Goal: Task Accomplishment & Management: Use online tool/utility

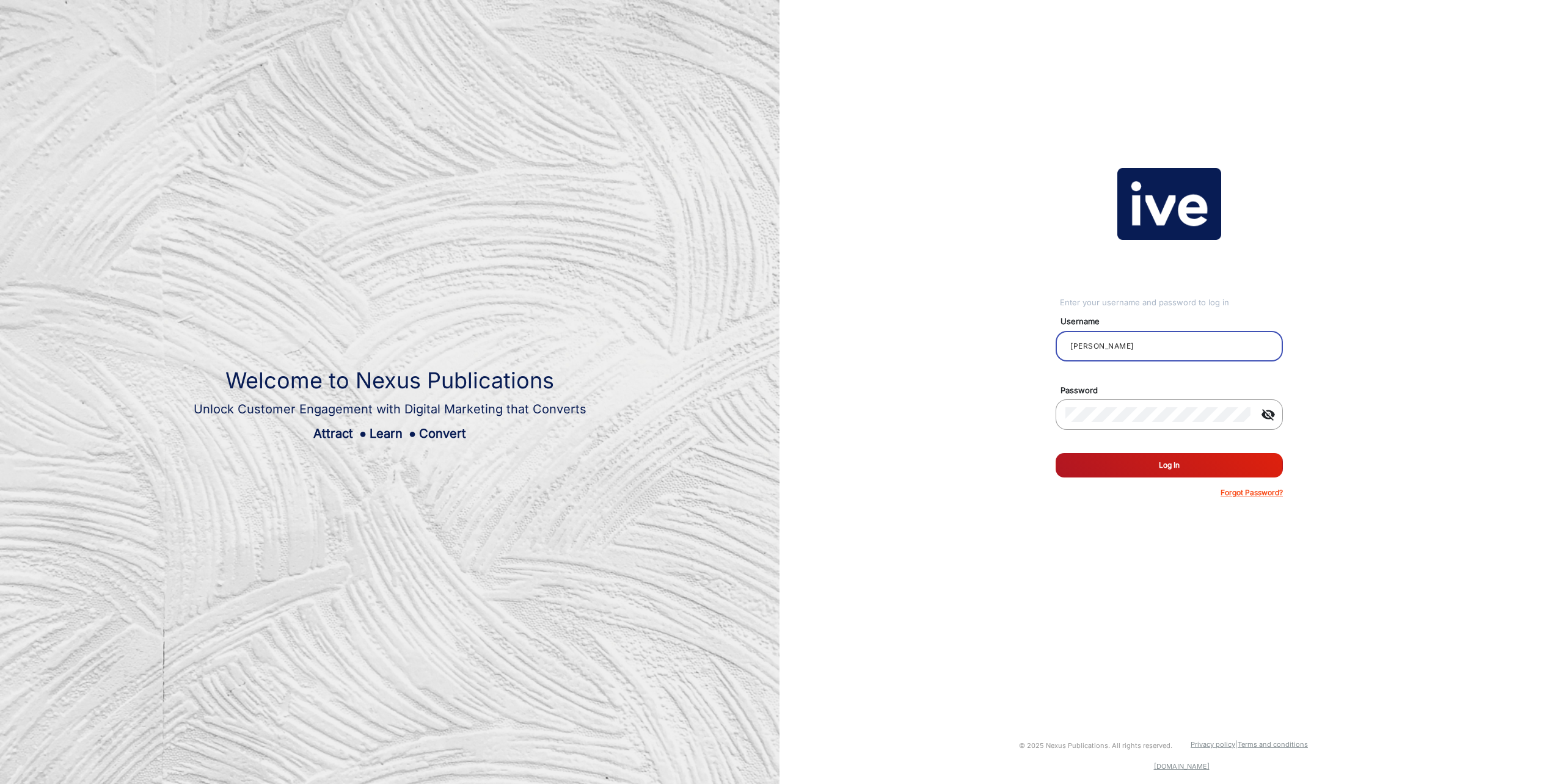
type input "[PERSON_NAME]"
click at [1055, 453] on button "Log In" at bounding box center [1169, 465] width 227 height 24
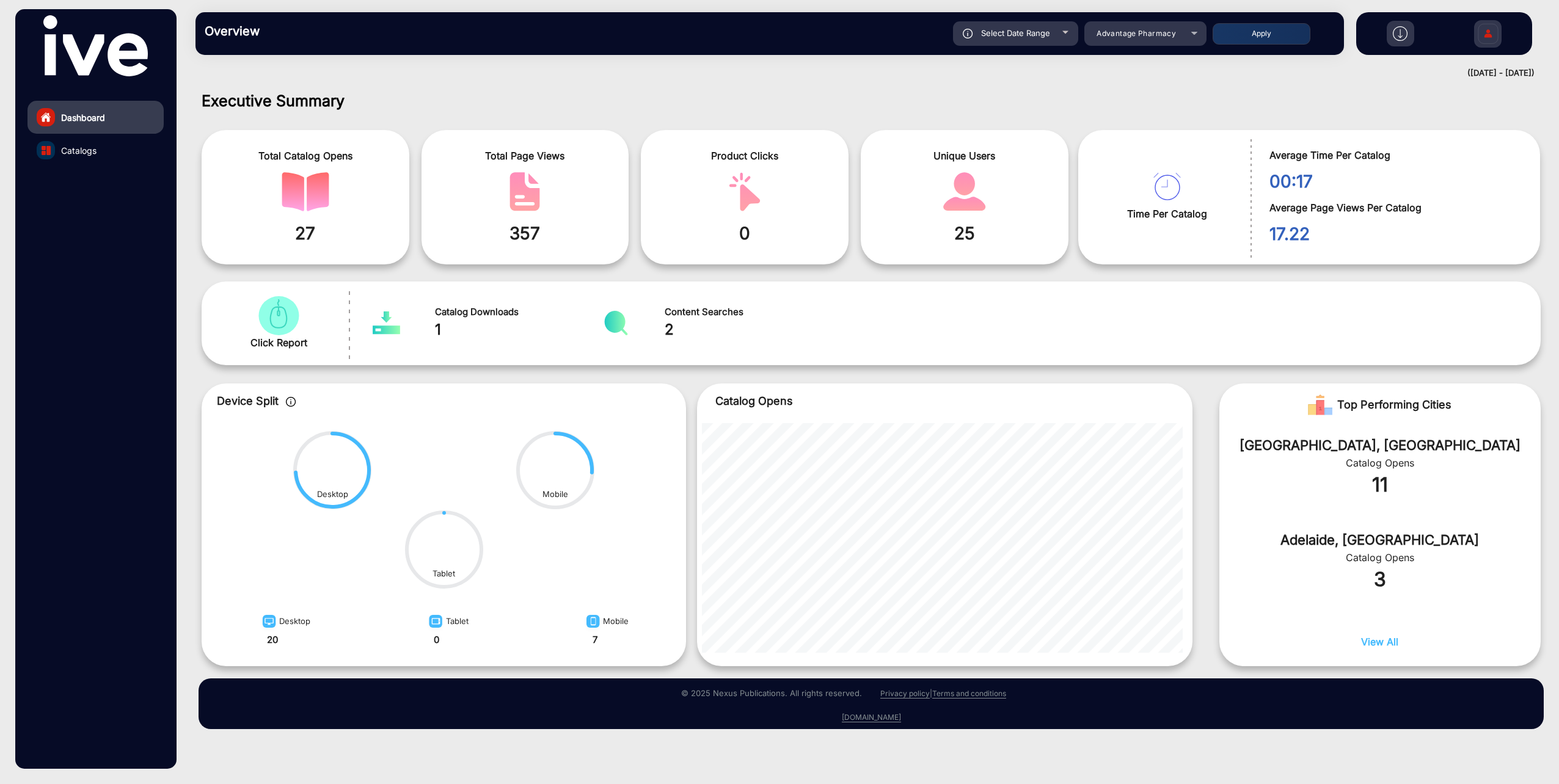
click at [1067, 37] on div "Select Date Range" at bounding box center [1016, 34] width 125 height 24
type input "[DATE]"
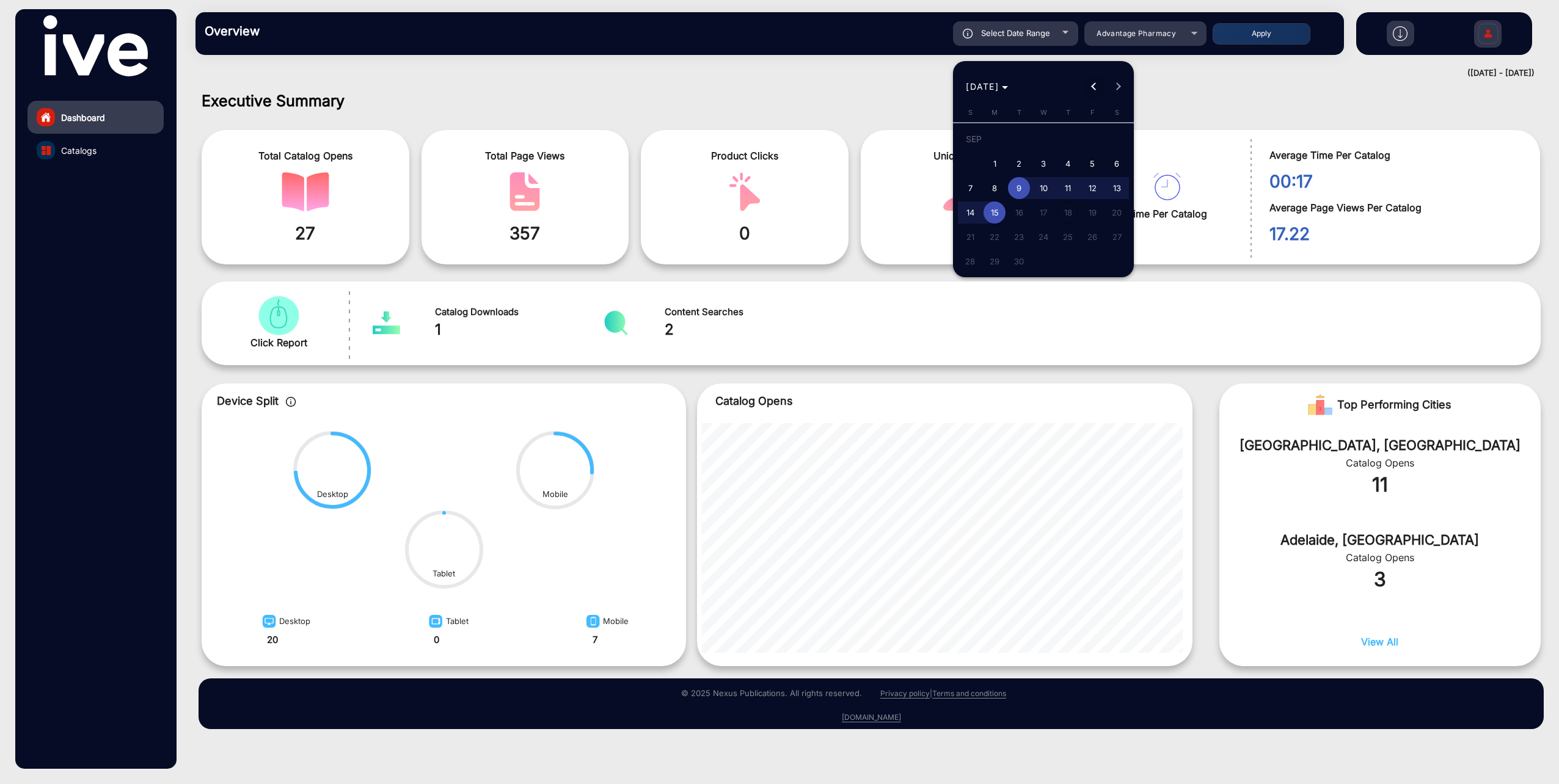
click at [1097, 87] on button "Previous month" at bounding box center [1094, 87] width 24 height 24
click at [974, 164] on span "1" at bounding box center [970, 163] width 22 height 22
type input "[DATE]"
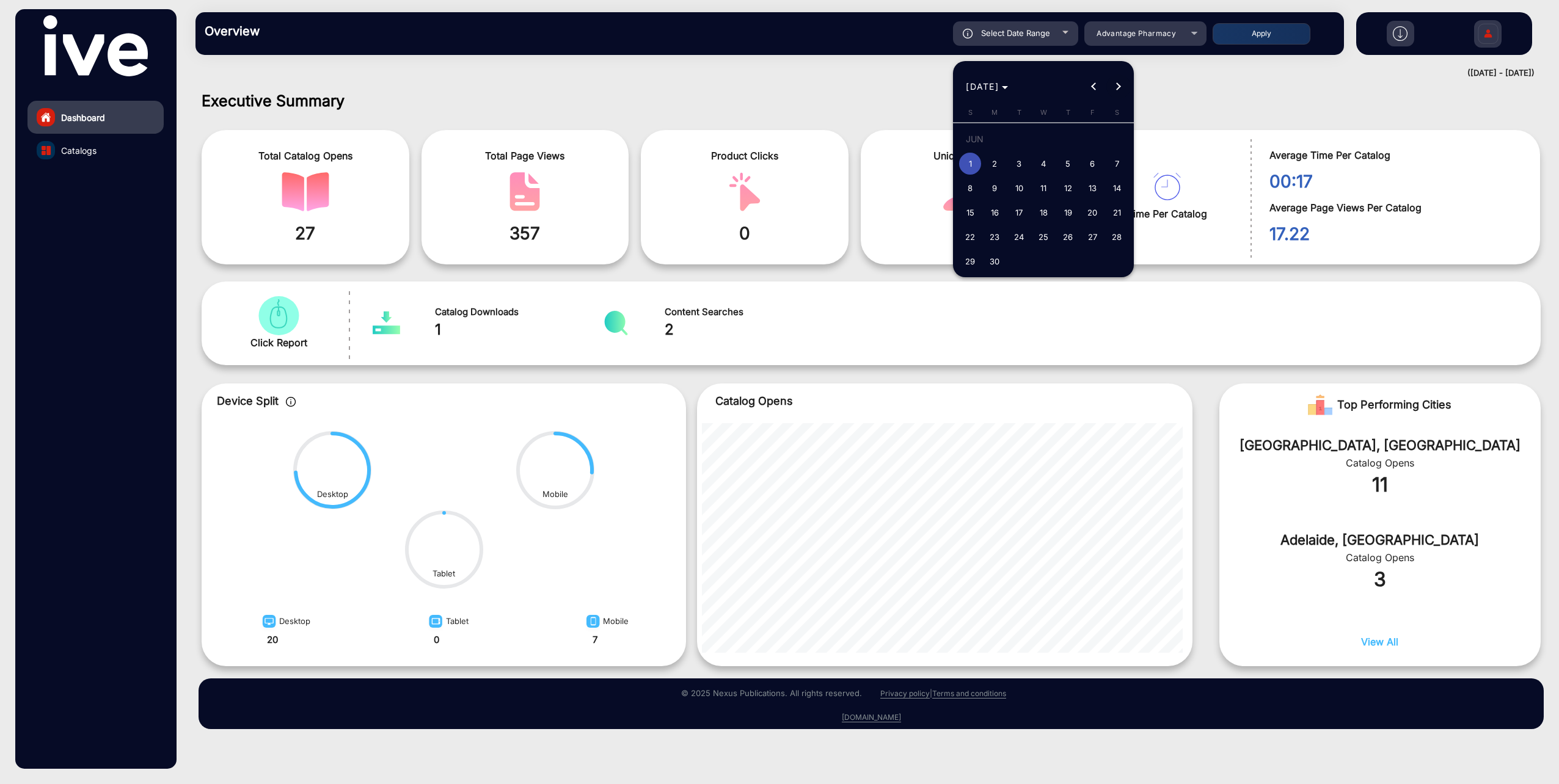
click at [1116, 84] on button "Next month" at bounding box center [1119, 87] width 24 height 24
click at [998, 209] on span "15" at bounding box center [994, 212] width 22 height 22
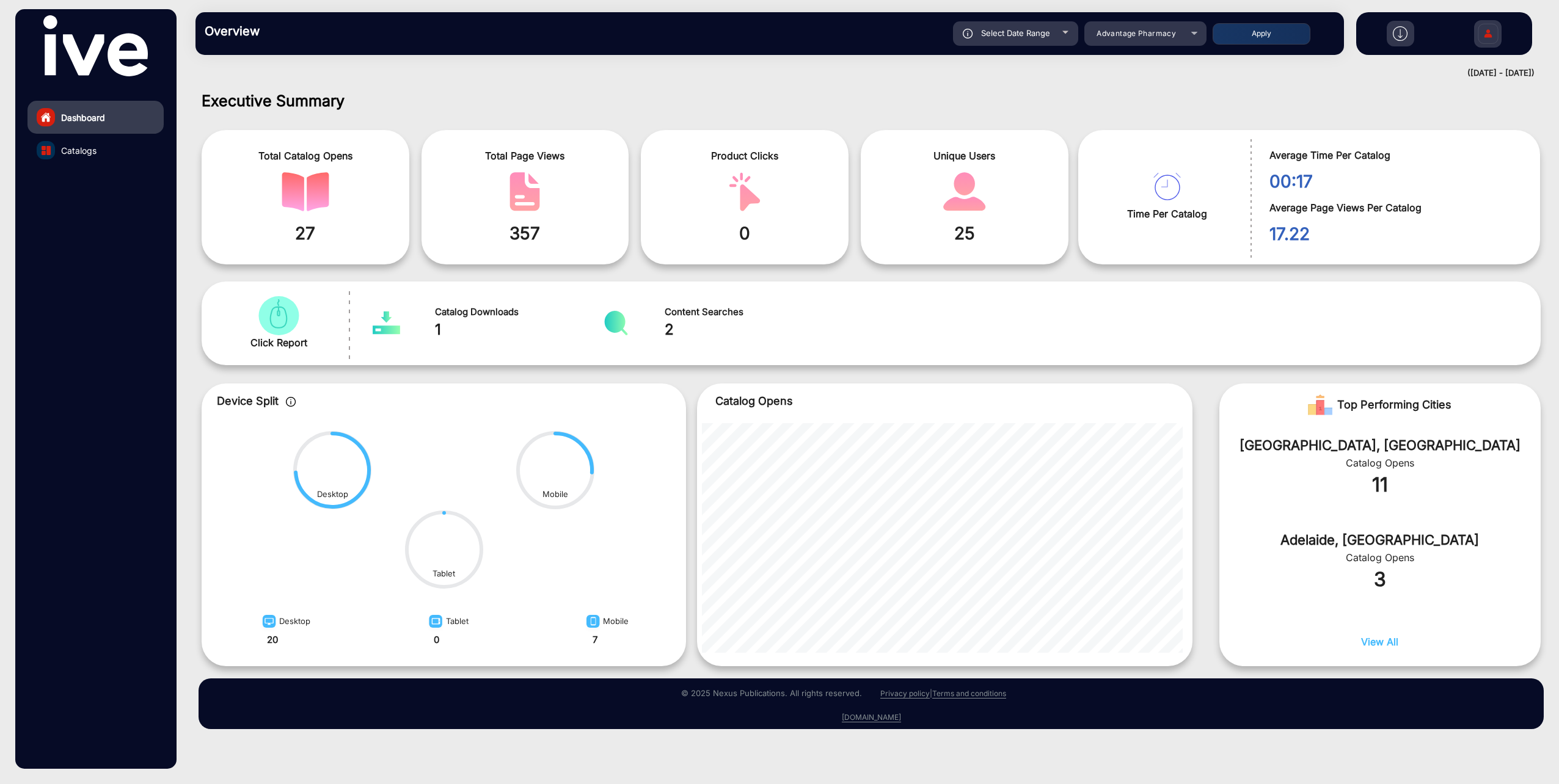
type input "[DATE]"
click at [1192, 31] on div "Advantage Pharmacy" at bounding box center [1145, 33] width 122 height 14
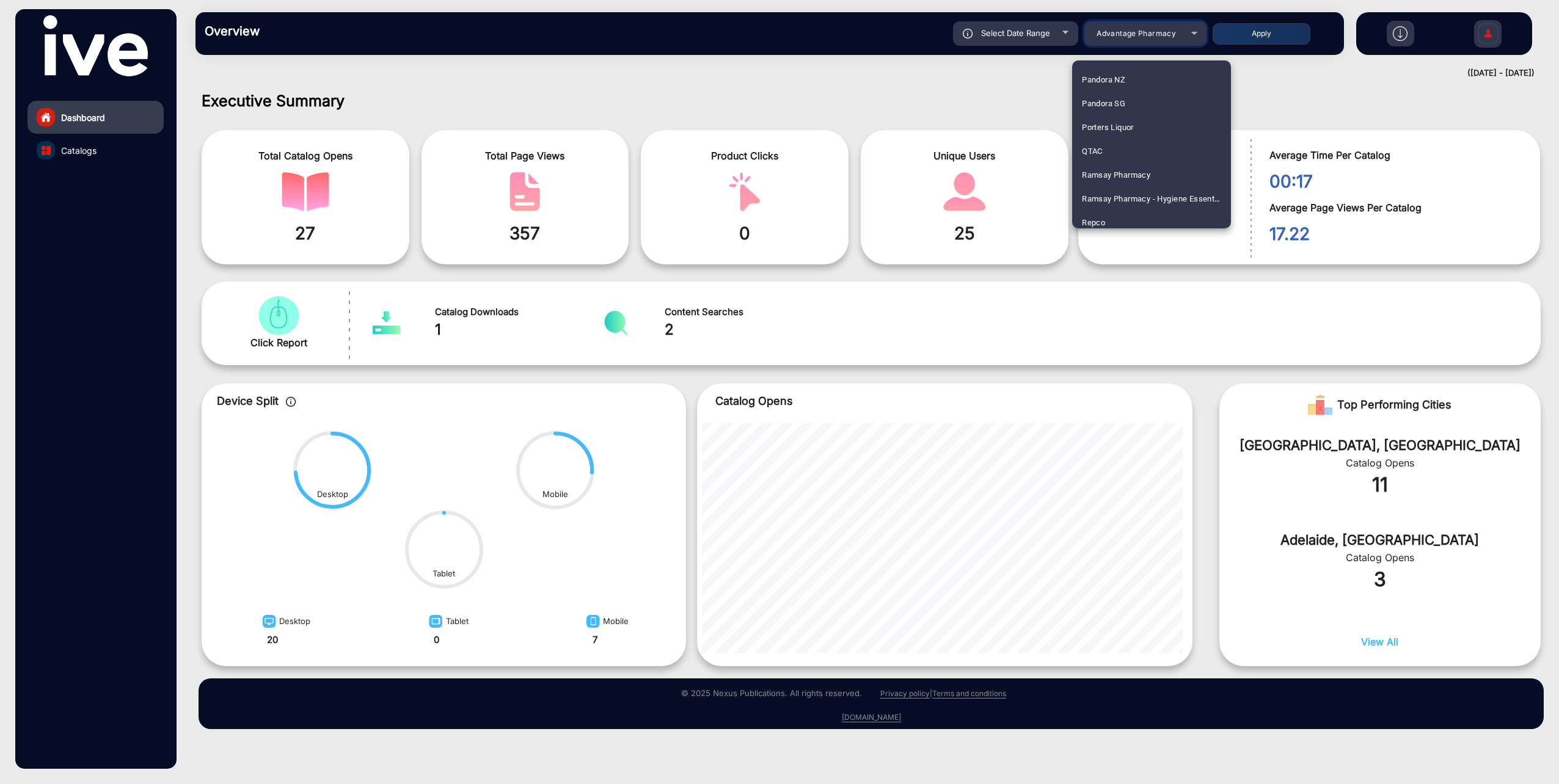
scroll to position [1710, 0]
click at [1102, 121] on span "QTAC" at bounding box center [1092, 130] width 21 height 24
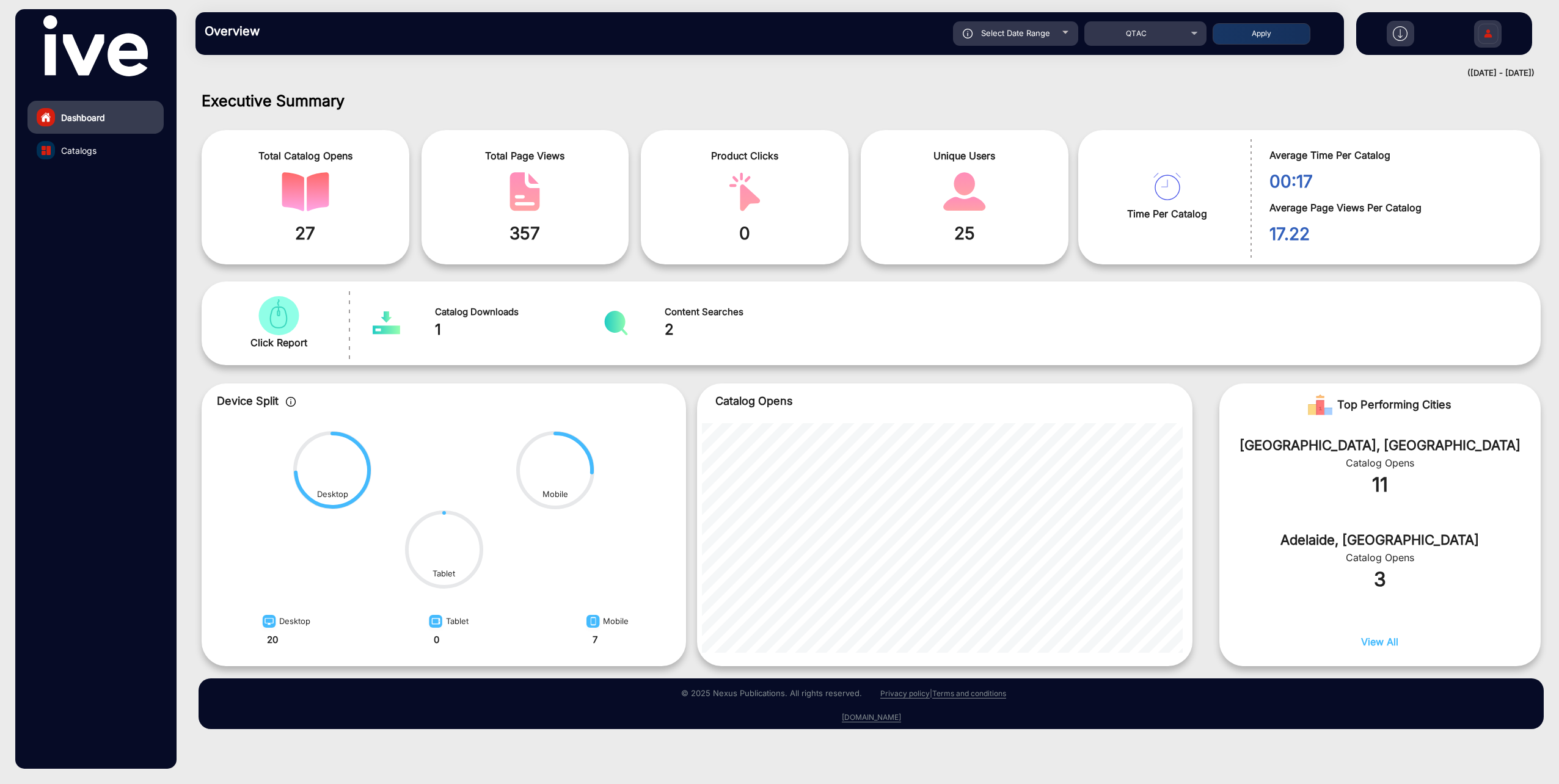
click at [1245, 34] on button "Apply" at bounding box center [1261, 34] width 98 height 21
type input "[DATE]"
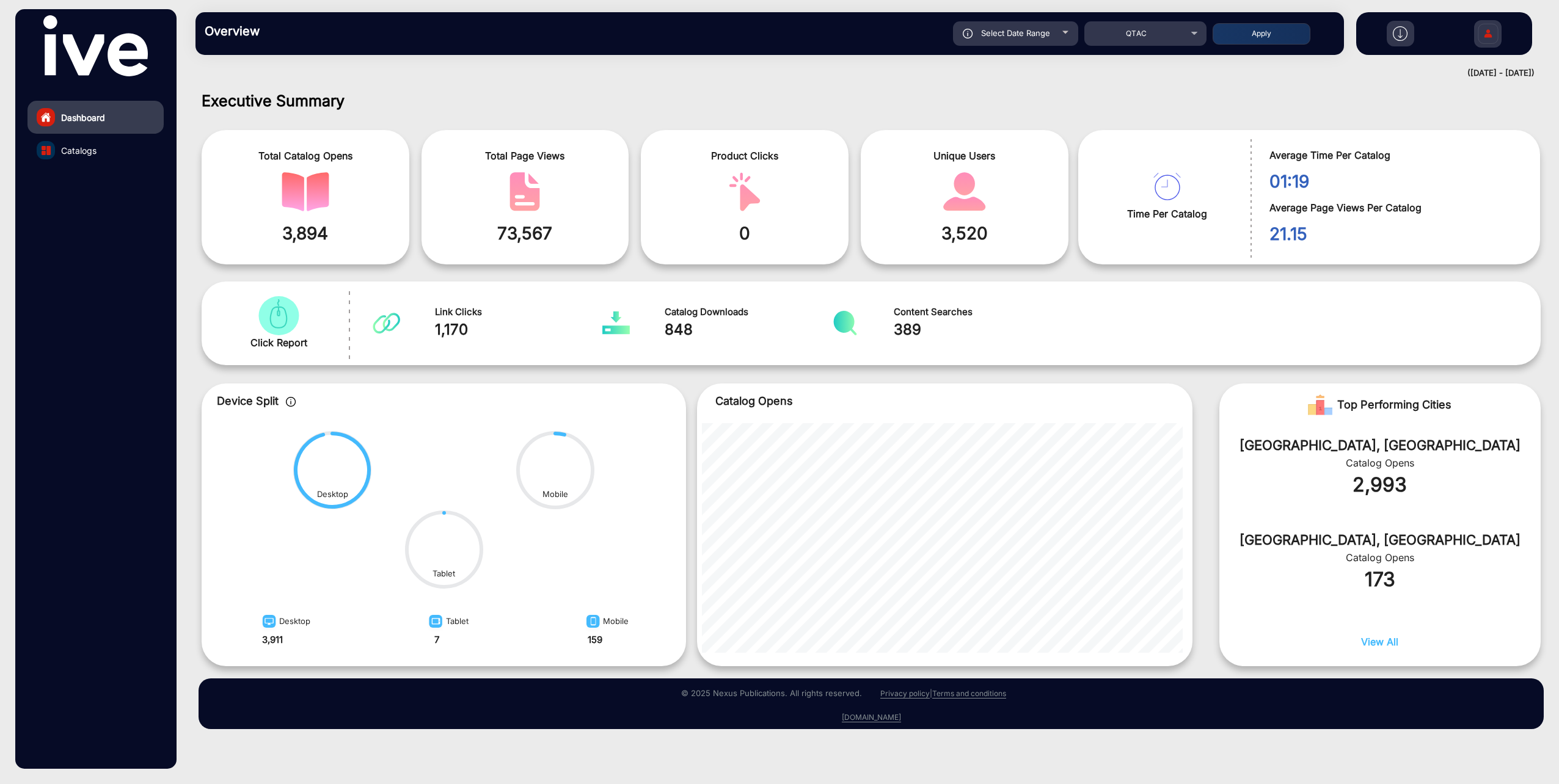
click at [58, 146] on link "Catalogs" at bounding box center [95, 149] width 137 height 33
